Goal: Task Accomplishment & Management: Manage account settings

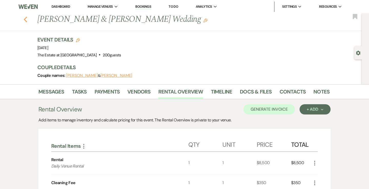
click at [25, 19] on icon "Previous" at bounding box center [26, 19] width 4 height 6
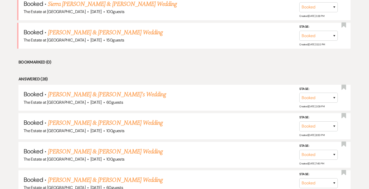
scroll to position [313, 0]
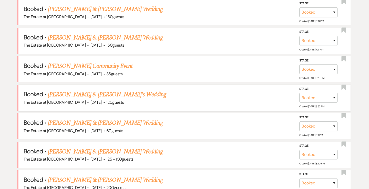
click at [98, 92] on link "[PERSON_NAME] & [PERSON_NAME]'s Wedding" at bounding box center [107, 94] width 118 height 9
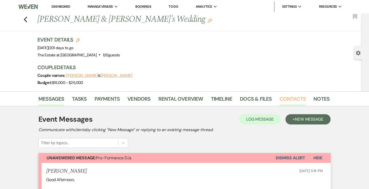
click at [288, 100] on link "Contacts" at bounding box center [293, 100] width 26 height 11
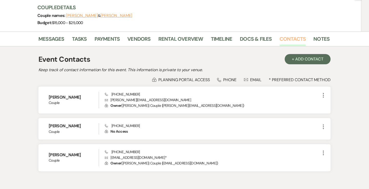
scroll to position [73, 0]
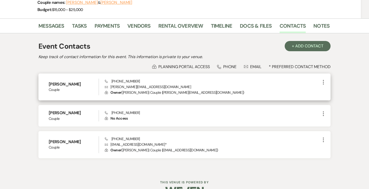
click at [115, 86] on p "Envelope [PERSON_NAME][EMAIL_ADDRESS][DOMAIN_NAME]" at bounding box center [213, 87] width 216 height 6
copy p "[PERSON_NAME][EMAIL_ADDRESS][DOMAIN_NAME]"
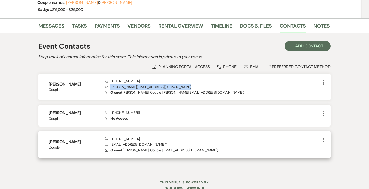
click at [123, 143] on p "Envelope [EMAIL_ADDRESS][DOMAIN_NAME] *" at bounding box center [213, 145] width 216 height 6
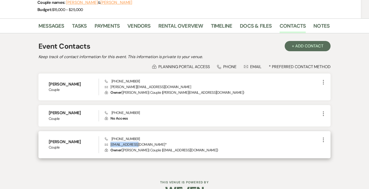
click at [123, 143] on p "Envelope [EMAIL_ADDRESS][DOMAIN_NAME] *" at bounding box center [213, 145] width 216 height 6
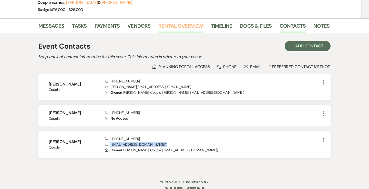
copy p "[EMAIL_ADDRESS][DOMAIN_NAME] *"
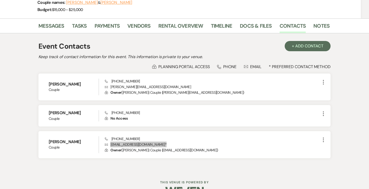
scroll to position [0, 0]
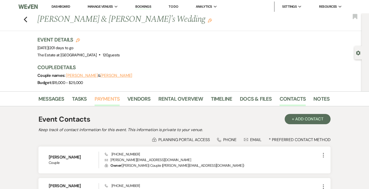
click at [103, 98] on link "Payments" at bounding box center [107, 100] width 25 height 11
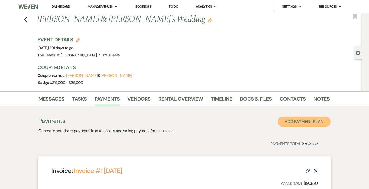
click at [294, 120] on button "Add Payment Plan" at bounding box center [304, 122] width 53 height 10
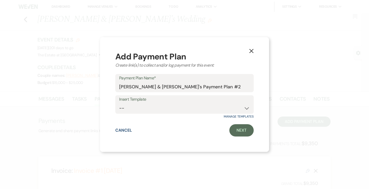
click at [253, 52] on icon "X" at bounding box center [251, 51] width 5 height 5
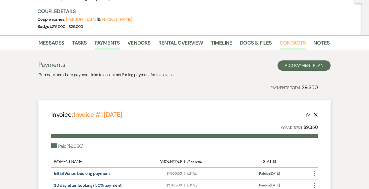
scroll to position [51, 0]
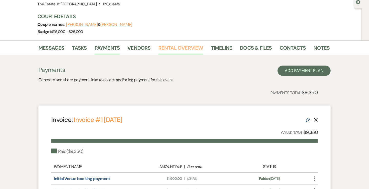
click at [189, 48] on link "Rental Overview" at bounding box center [180, 49] width 45 height 11
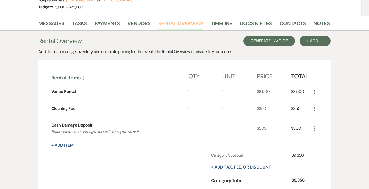
scroll to position [81, 0]
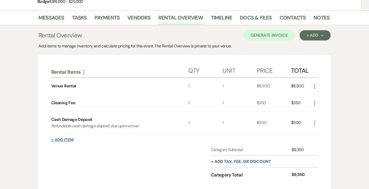
click at [63, 139] on button "+ Add Item" at bounding box center [62, 140] width 22 height 4
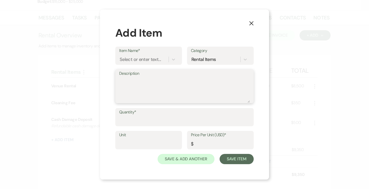
click at [144, 88] on textarea "Description" at bounding box center [184, 90] width 131 height 26
type textarea "In House DJ Package"
click at [143, 64] on div "Select or enter text..." at bounding box center [143, 59] width 49 height 9
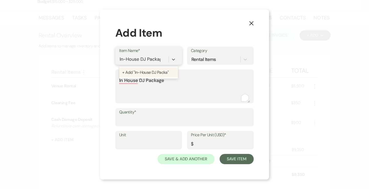
type input "In-House DJ Package"
click at [147, 75] on div "+ Add "In-House DJ Package"" at bounding box center [148, 72] width 59 height 10
click at [150, 80] on textarea "In House DJ Package" at bounding box center [184, 90] width 131 height 26
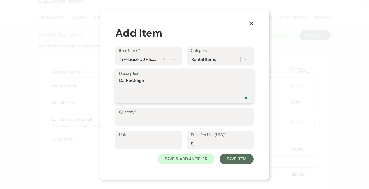
type textarea "DJ Package"
click at [146, 119] on input "Quantity*" at bounding box center [184, 121] width 131 height 10
type input "1"
click at [144, 141] on input "Unit" at bounding box center [148, 144] width 59 height 10
type input "1"
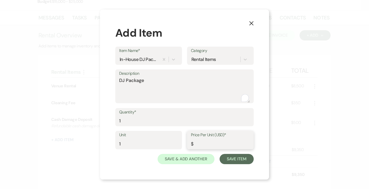
click at [207, 146] on input "Price Per Unit (USD)*" at bounding box center [220, 144] width 59 height 10
type input "1995"
click at [238, 157] on button "Save Item" at bounding box center [237, 159] width 34 height 10
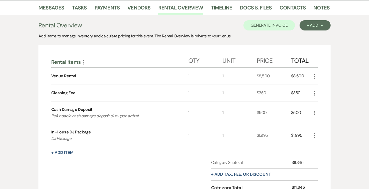
scroll to position [24, 0]
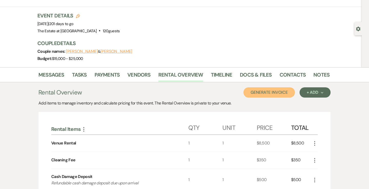
click at [258, 91] on button "Generate Invoice" at bounding box center [269, 92] width 52 height 10
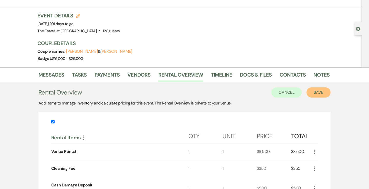
click at [322, 94] on button "Save" at bounding box center [319, 92] width 24 height 10
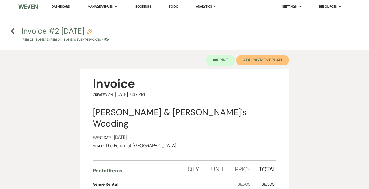
click at [249, 64] on button "Add Payment Plan" at bounding box center [262, 60] width 53 height 10
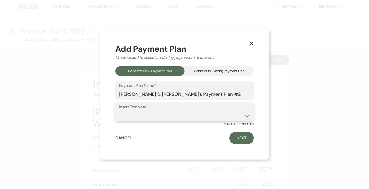
click at [146, 115] on select "-- Payments" at bounding box center [184, 116] width 131 height 10
click at [227, 70] on div "Connect to Existing Payment Plan" at bounding box center [219, 70] width 69 height 9
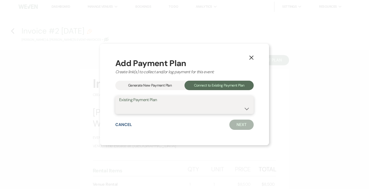
click at [188, 105] on select "[PERSON_NAME] & [PERSON_NAME] Payment Plan #1" at bounding box center [184, 109] width 131 height 10
select select "23456"
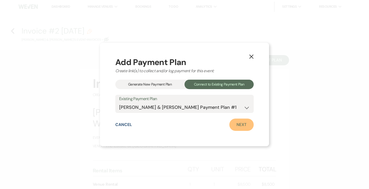
click at [236, 127] on link "Next" at bounding box center [241, 125] width 24 height 12
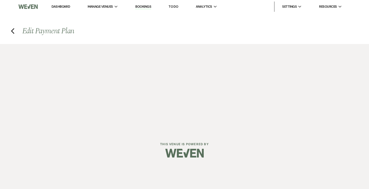
select select "29269"
select select "1"
select select "true"
select select "1"
select select "true"
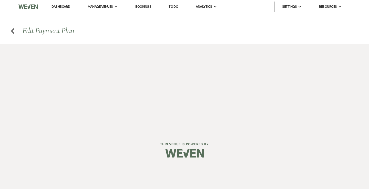
select select "1"
select select "true"
select select "1"
select select "true"
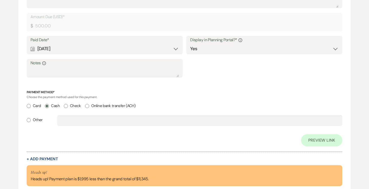
scroll to position [843, 0]
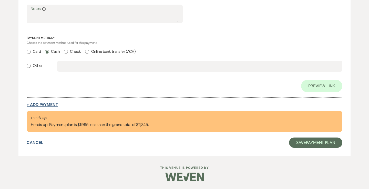
click at [55, 105] on button "+ Add Payment" at bounding box center [43, 105] width 32 height 4
select select "2"
select select "flat"
select select "true"
select select "client"
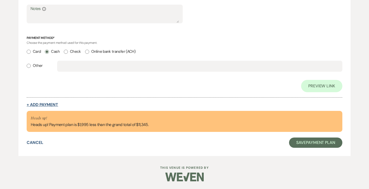
select select "weeks"
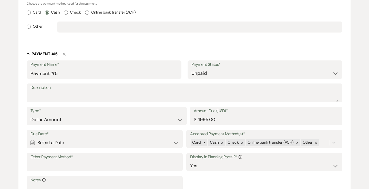
scroll to position [868, 0]
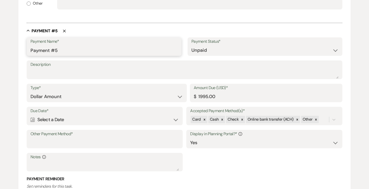
click at [86, 48] on input "Payment #5" at bounding box center [103, 50] width 147 height 10
type input "In House DJ Package"
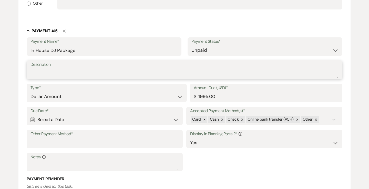
click at [96, 73] on textarea "Description" at bounding box center [184, 73] width 308 height 10
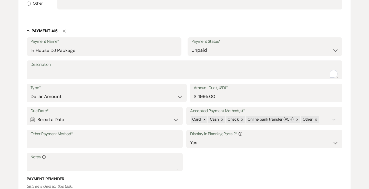
click at [98, 119] on div "Calendar Select a Date Expand" at bounding box center [104, 120] width 148 height 10
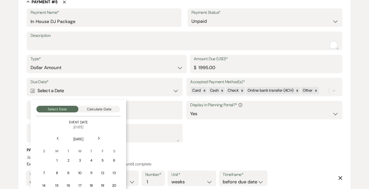
scroll to position [899, 0]
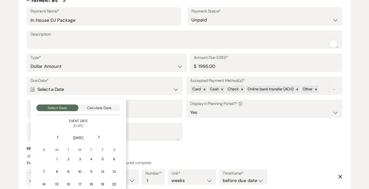
click at [99, 140] on div "Next" at bounding box center [99, 137] width 8 height 8
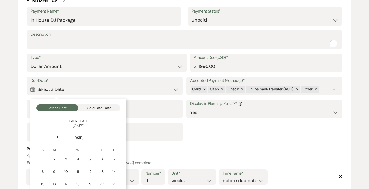
click at [99, 140] on div "Next" at bounding box center [99, 137] width 8 height 8
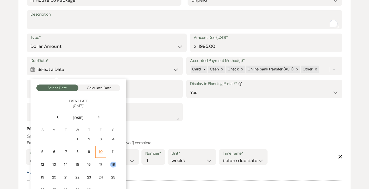
scroll to position [919, 0]
click at [102, 163] on div "17" at bounding box center [101, 163] width 4 height 5
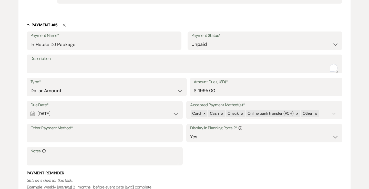
scroll to position [898, 0]
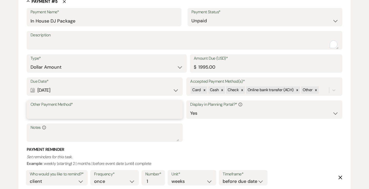
click at [103, 113] on input "Other Payment Method*" at bounding box center [104, 113] width 148 height 10
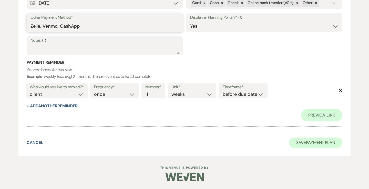
type input "Zelle, Venmo, CashApp"
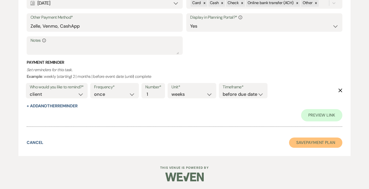
click at [309, 144] on button "Save Payment Plan" at bounding box center [315, 143] width 53 height 10
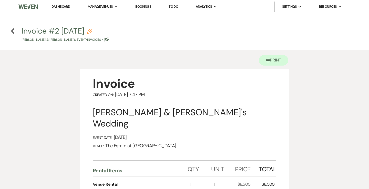
click at [104, 40] on icon "Eye Blocked" at bounding box center [106, 39] width 5 height 5
select select "22"
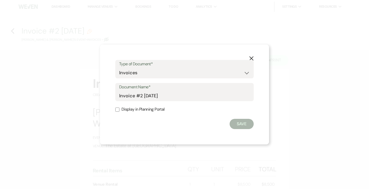
click at [137, 109] on label "Display in Planning Portal" at bounding box center [184, 109] width 138 height 7
click at [119, 109] on input "Display in Planning Portal" at bounding box center [117, 110] width 4 height 4
checkbox input "true"
click at [247, 123] on button "Save" at bounding box center [242, 124] width 24 height 10
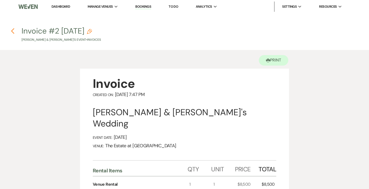
click at [12, 30] on icon "Previous" at bounding box center [13, 31] width 4 height 6
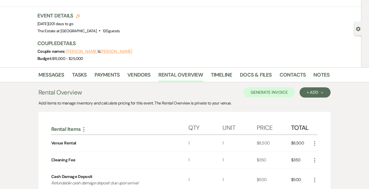
click at [110, 70] on li "Payments" at bounding box center [111, 76] width 33 height 12
click at [108, 77] on link "Payments" at bounding box center [107, 76] width 25 height 11
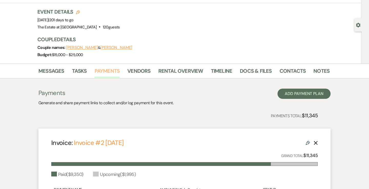
scroll to position [155, 0]
